Goal: Information Seeking & Learning: Learn about a topic

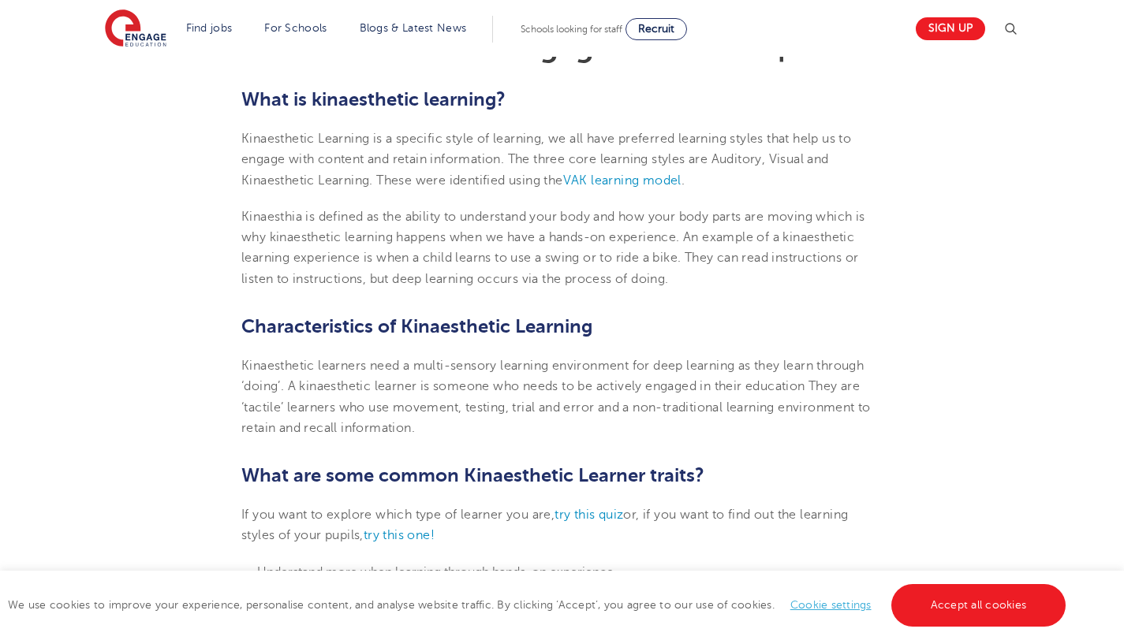
scroll to position [497, 0]
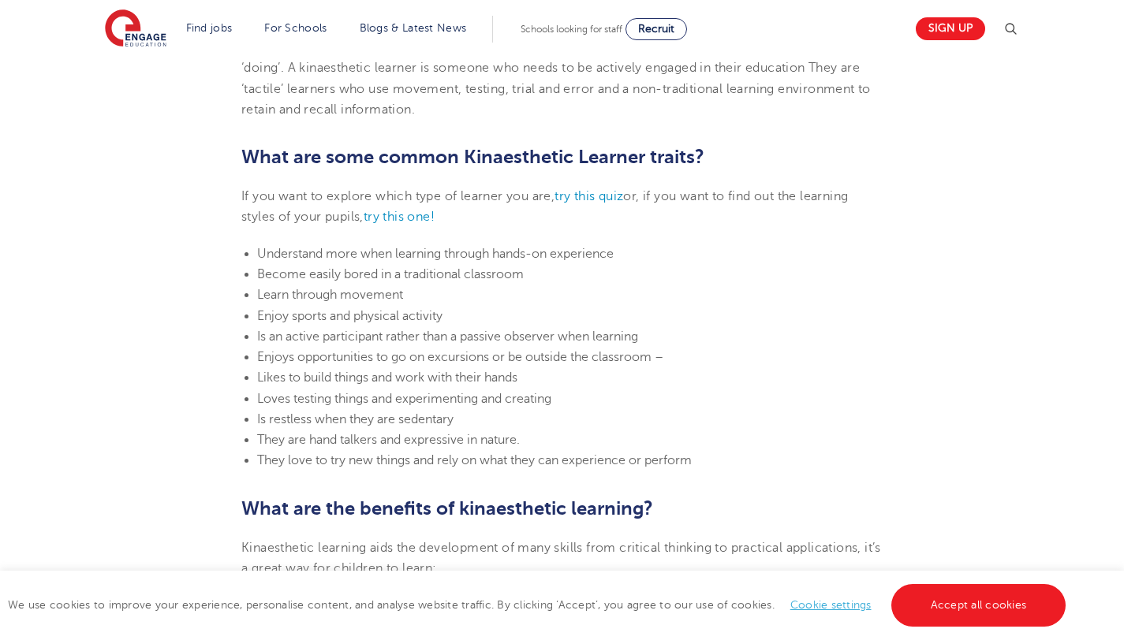
scroll to position [807, 0]
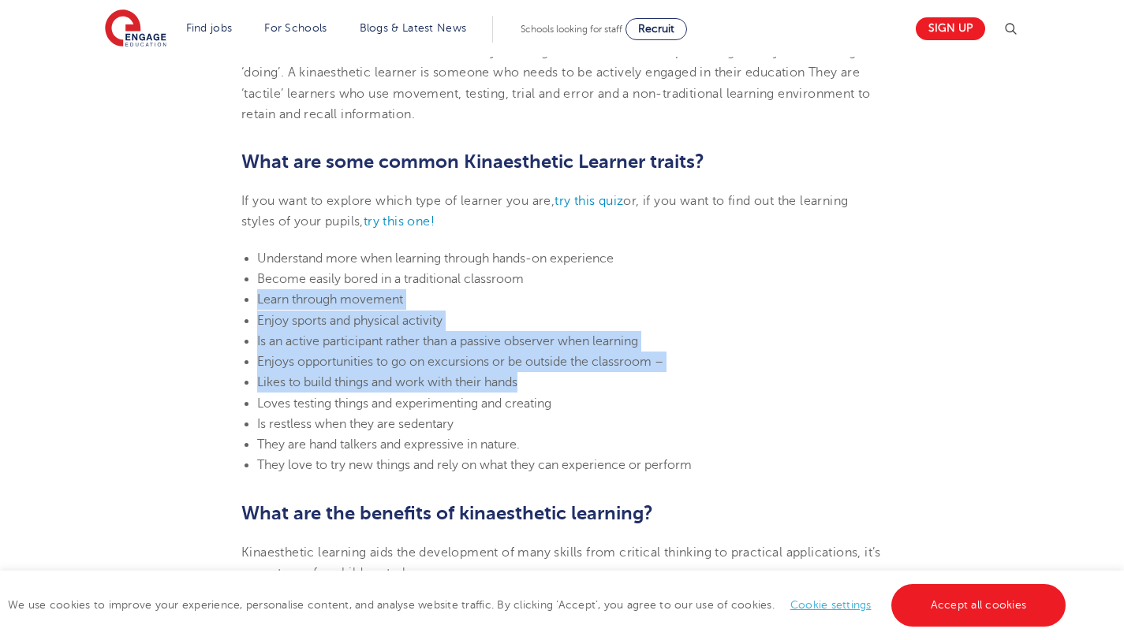
drag, startPoint x: 256, startPoint y: 300, endPoint x: 565, endPoint y: 379, distance: 319.2
click at [565, 379] on ul "Understand more when learning through hands-on experience Become easily bored i…" at bounding box center [561, 362] width 641 height 228
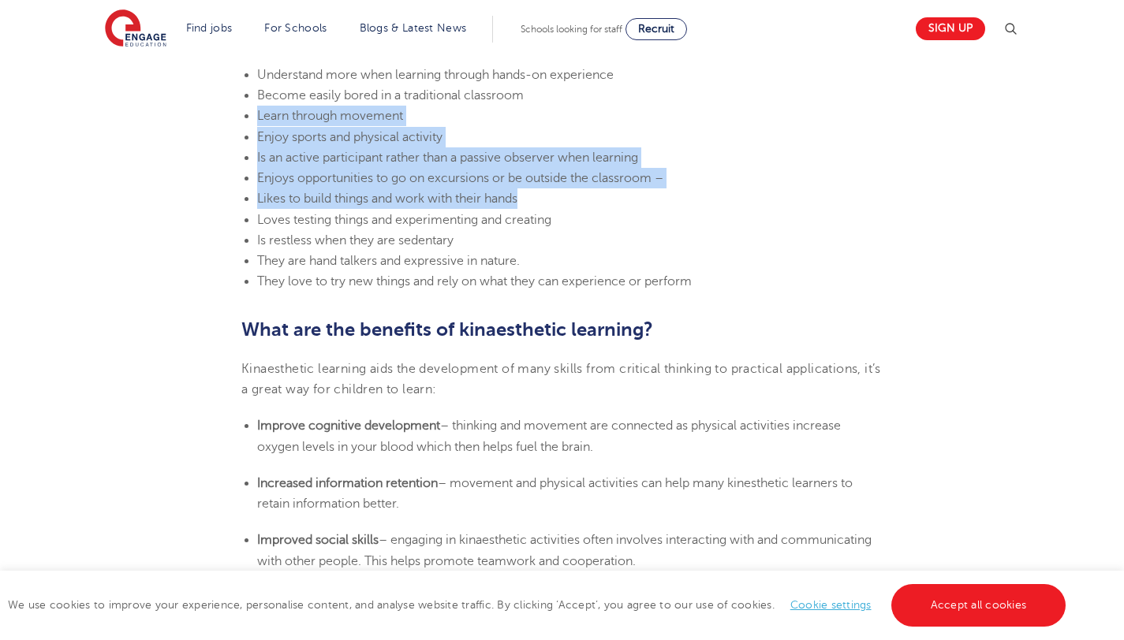
scroll to position [966, 0]
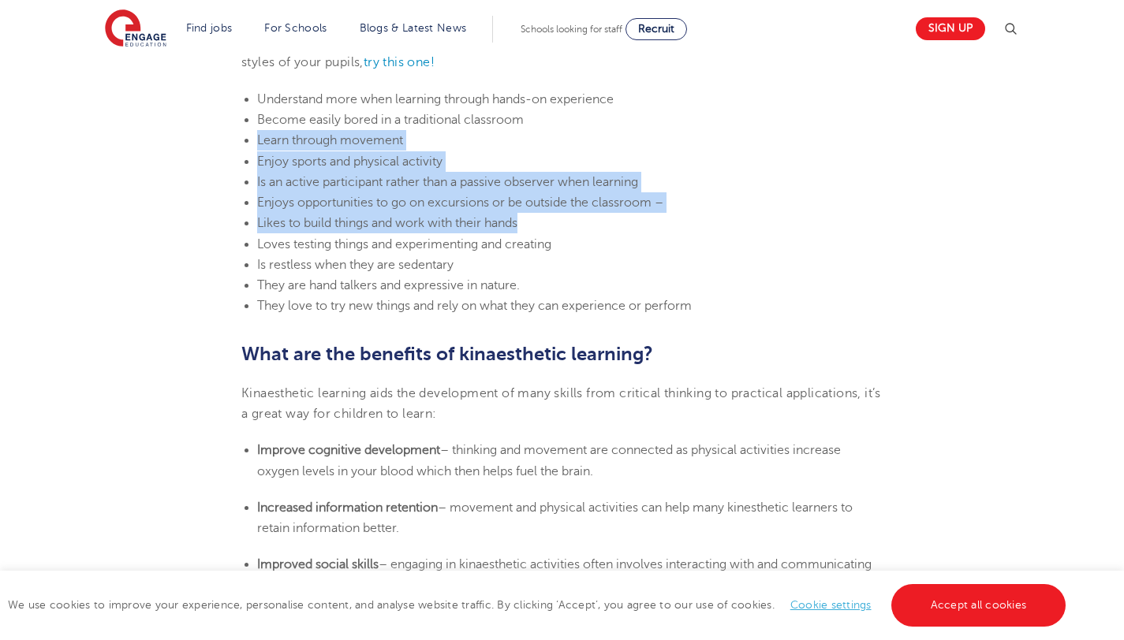
click at [445, 147] on li "Learn through movement" at bounding box center [569, 140] width 625 height 20
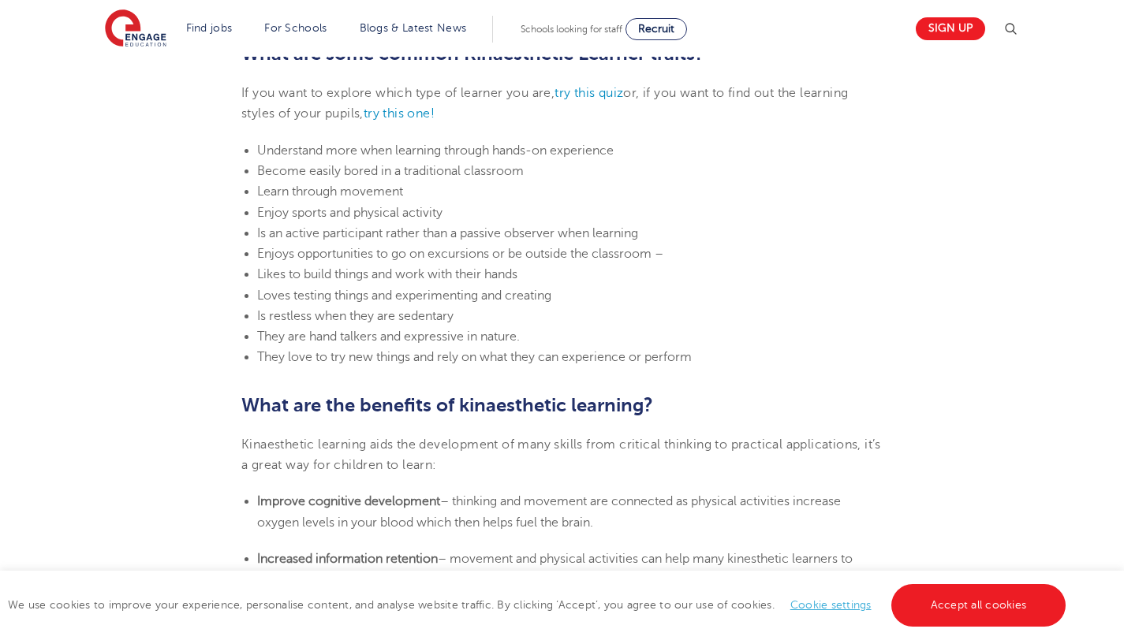
scroll to position [910, 0]
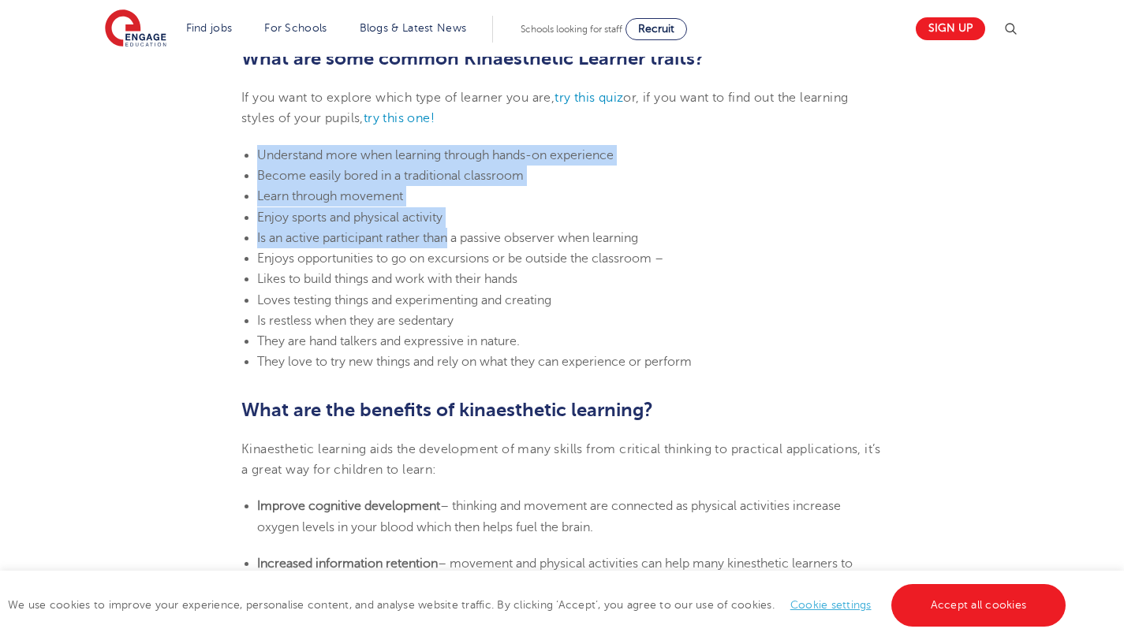
drag, startPoint x: 258, startPoint y: 148, endPoint x: 448, endPoint y: 233, distance: 208.2
click at [448, 233] on ul "Understand more when learning through hands-on experience Become easily bored i…" at bounding box center [561, 259] width 641 height 228
click at [448, 233] on span "Is an active participant rather than a passive observer when learning" at bounding box center [447, 238] width 381 height 14
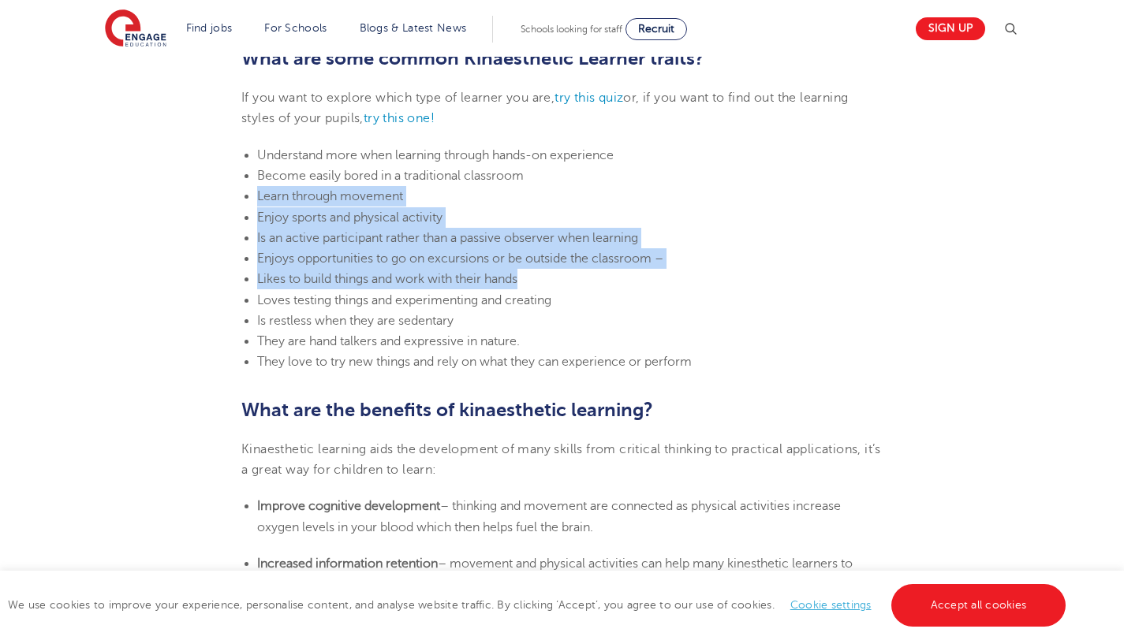
drag, startPoint x: 259, startPoint y: 188, endPoint x: 669, endPoint y: 274, distance: 418.7
click at [669, 274] on ul "Understand more when learning through hands-on experience Become easily bored i…" at bounding box center [561, 259] width 641 height 228
copy ul "Learn through movement Enjoy sports and physical activity Is an active particip…"
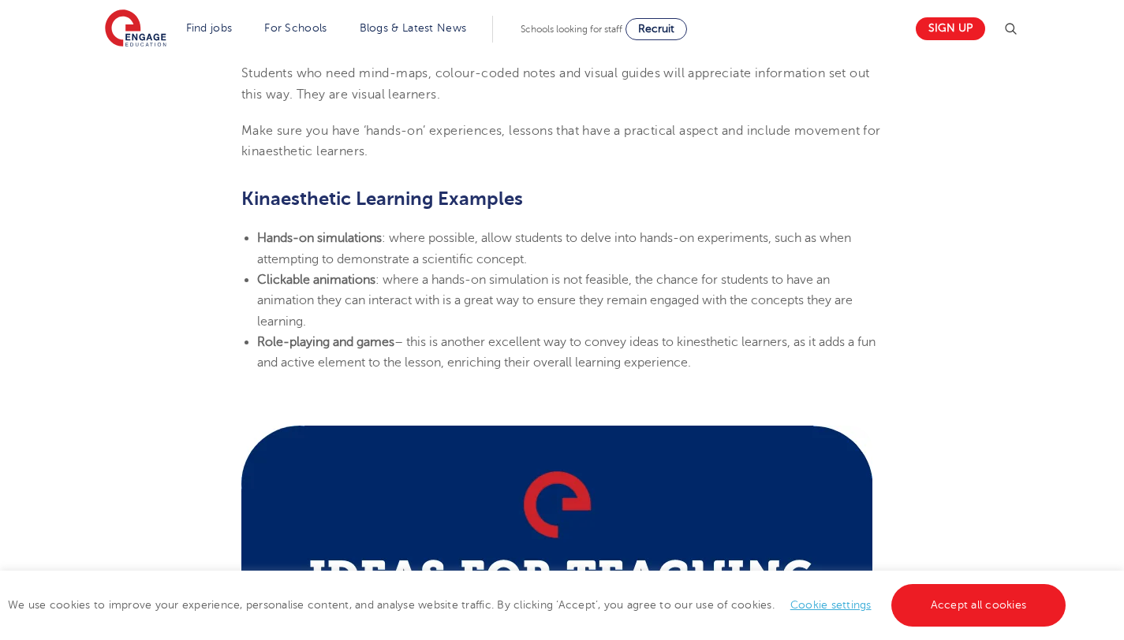
scroll to position [1802, 0]
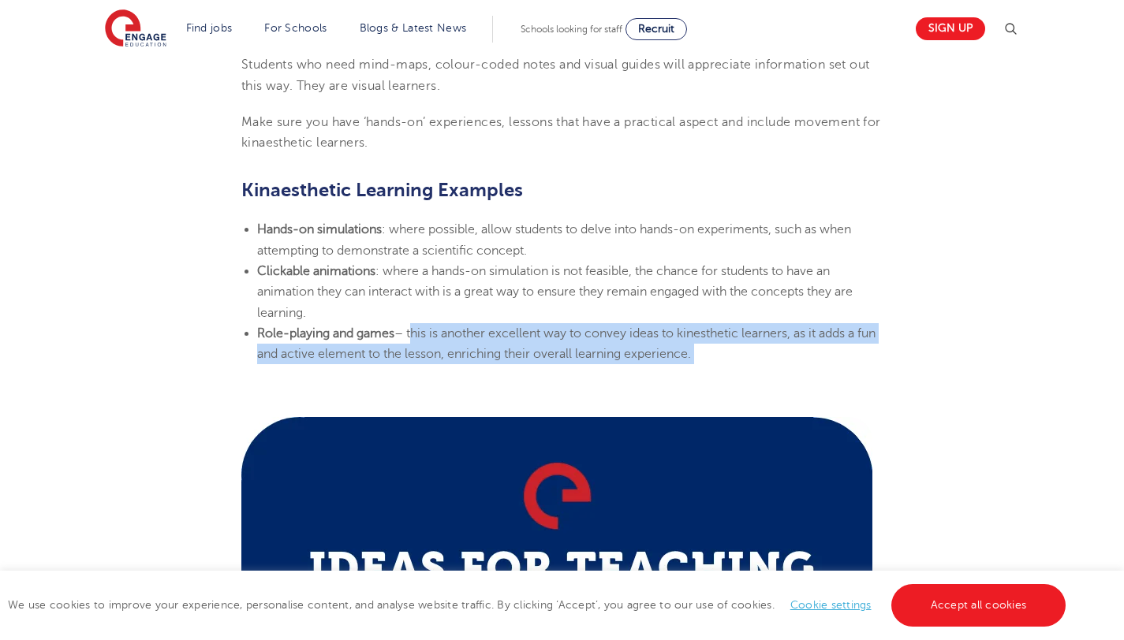
drag, startPoint x: 412, startPoint y: 330, endPoint x: 700, endPoint y: 370, distance: 290.5
click at [700, 371] on section "[DATE] Learning Styles: Kinaesthetic Learner Characteristics – Engage Education…" at bounding box center [562, 468] width 956 height 3670
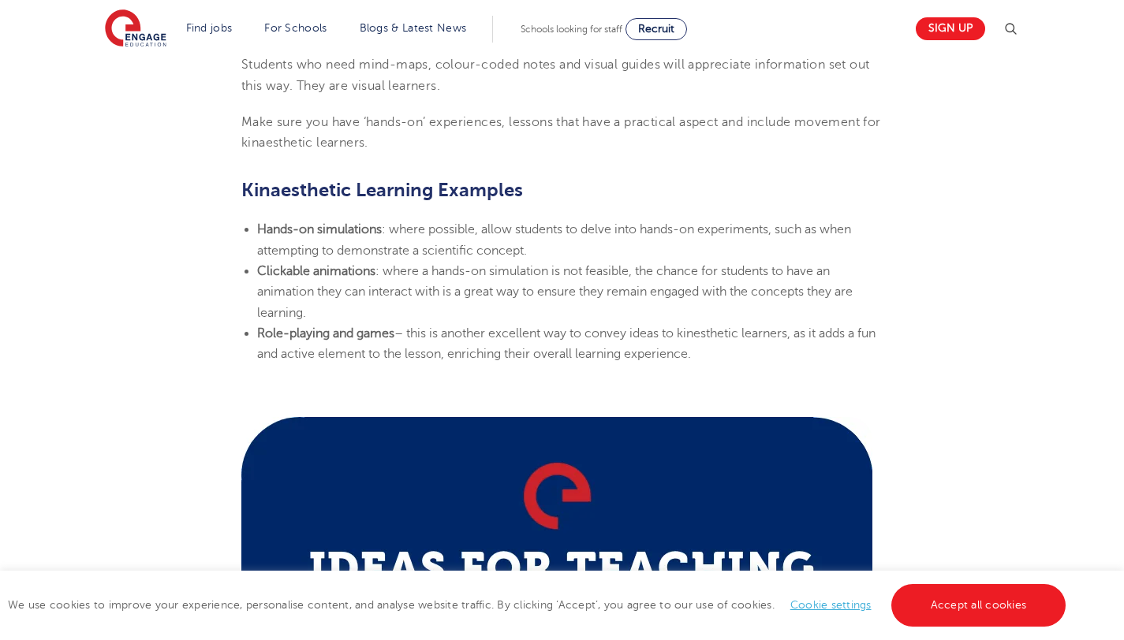
click at [673, 391] on p at bounding box center [561, 390] width 641 height 20
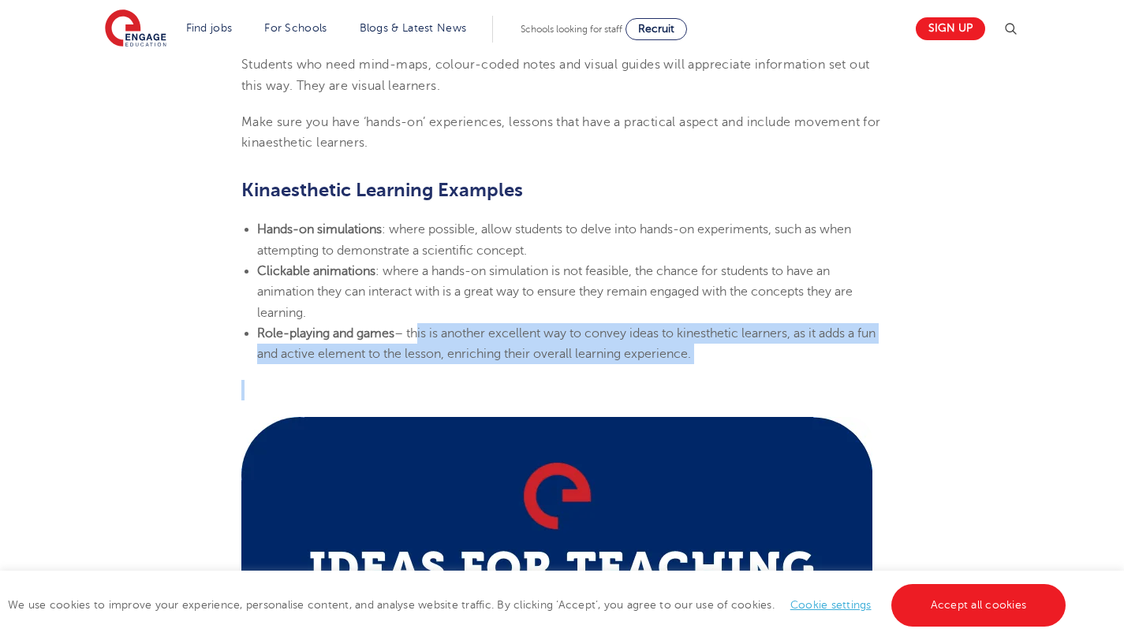
drag, startPoint x: 414, startPoint y: 331, endPoint x: 661, endPoint y: 389, distance: 254.2
click at [662, 389] on section "[DATE] Learning Styles: Kinaesthetic Learner Characteristics – Engage Education…" at bounding box center [562, 468] width 956 height 3670
click at [661, 389] on p at bounding box center [561, 390] width 641 height 20
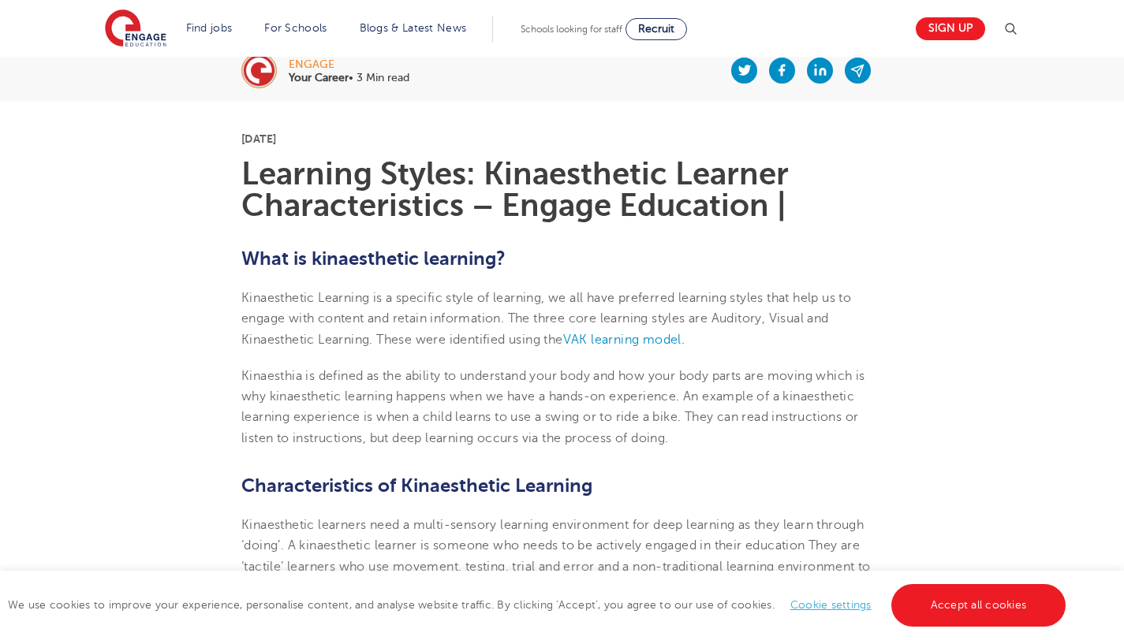
scroll to position [334, 0]
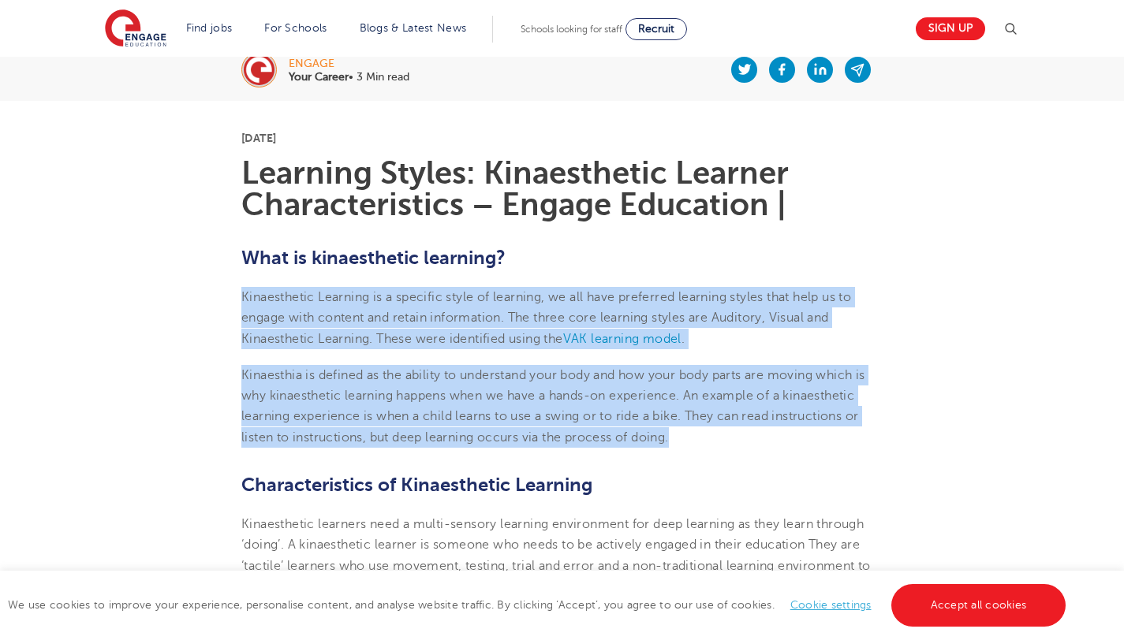
drag, startPoint x: 243, startPoint y: 296, endPoint x: 695, endPoint y: 450, distance: 478.0
copy section "Kinaesthetic Learning is a specific style of learning, we all have preferred le…"
